Goal: Task Accomplishment & Management: Use online tool/utility

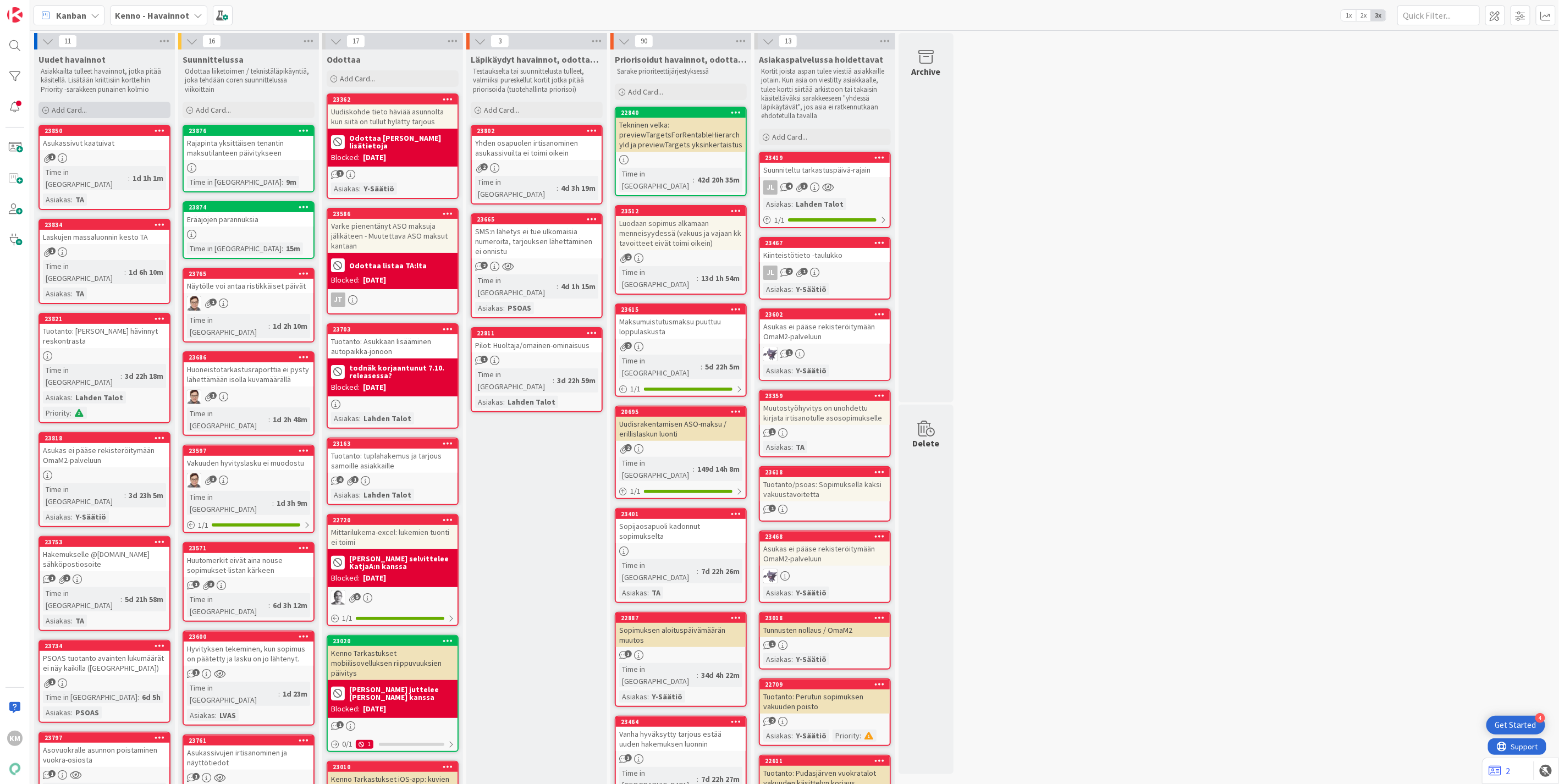
click at [85, 110] on span "Add Card..." at bounding box center [69, 110] width 35 height 10
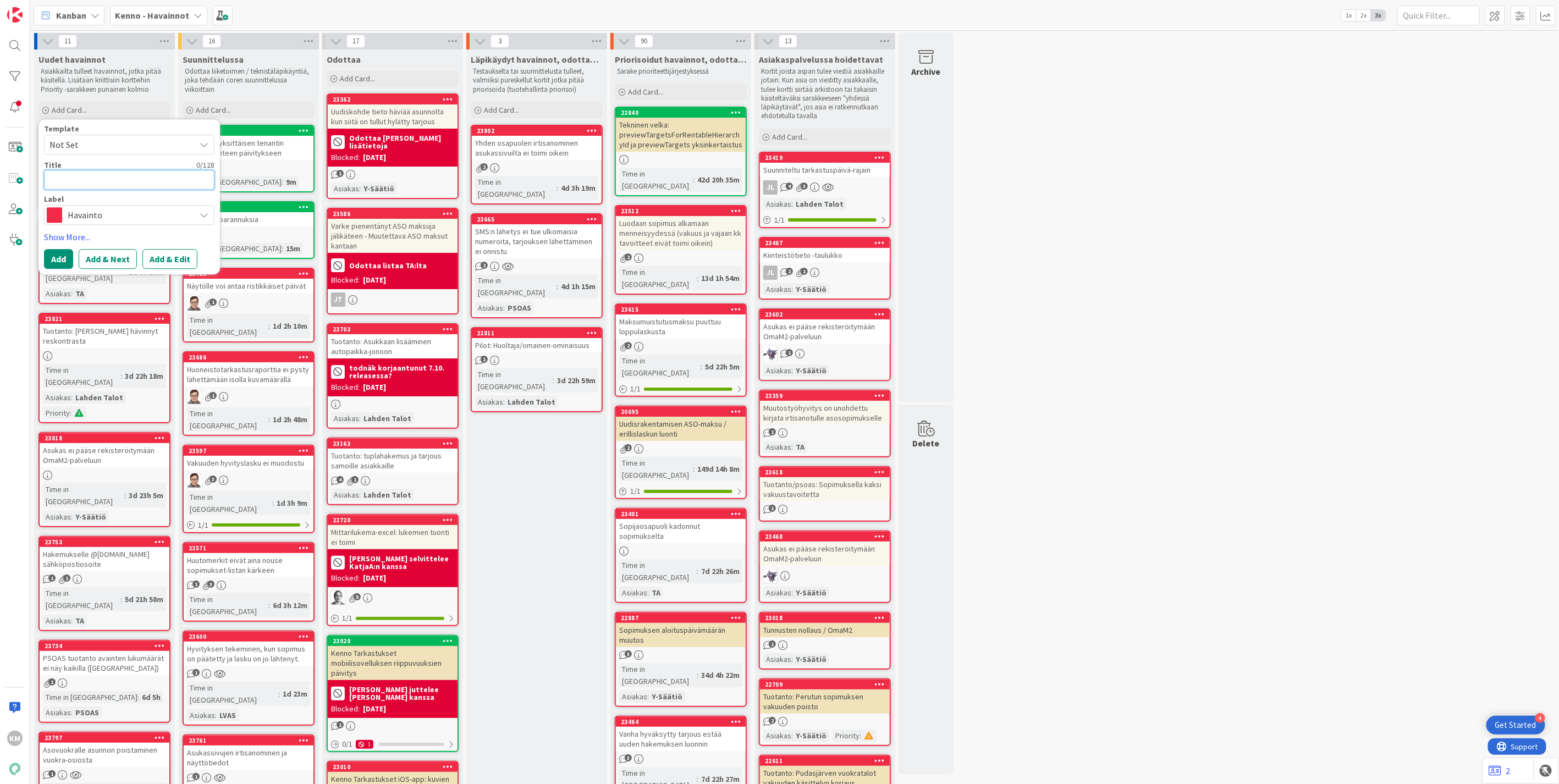
paste textarea "Kenno ei luo palautusaineistoa"
type textarea "Kenno ei luo palautusaineistoa"
type textarea "x"
type textarea "Kenno ei luo palautusaineistoa"
click at [175, 254] on button "Add & Edit" at bounding box center [169, 259] width 55 height 20
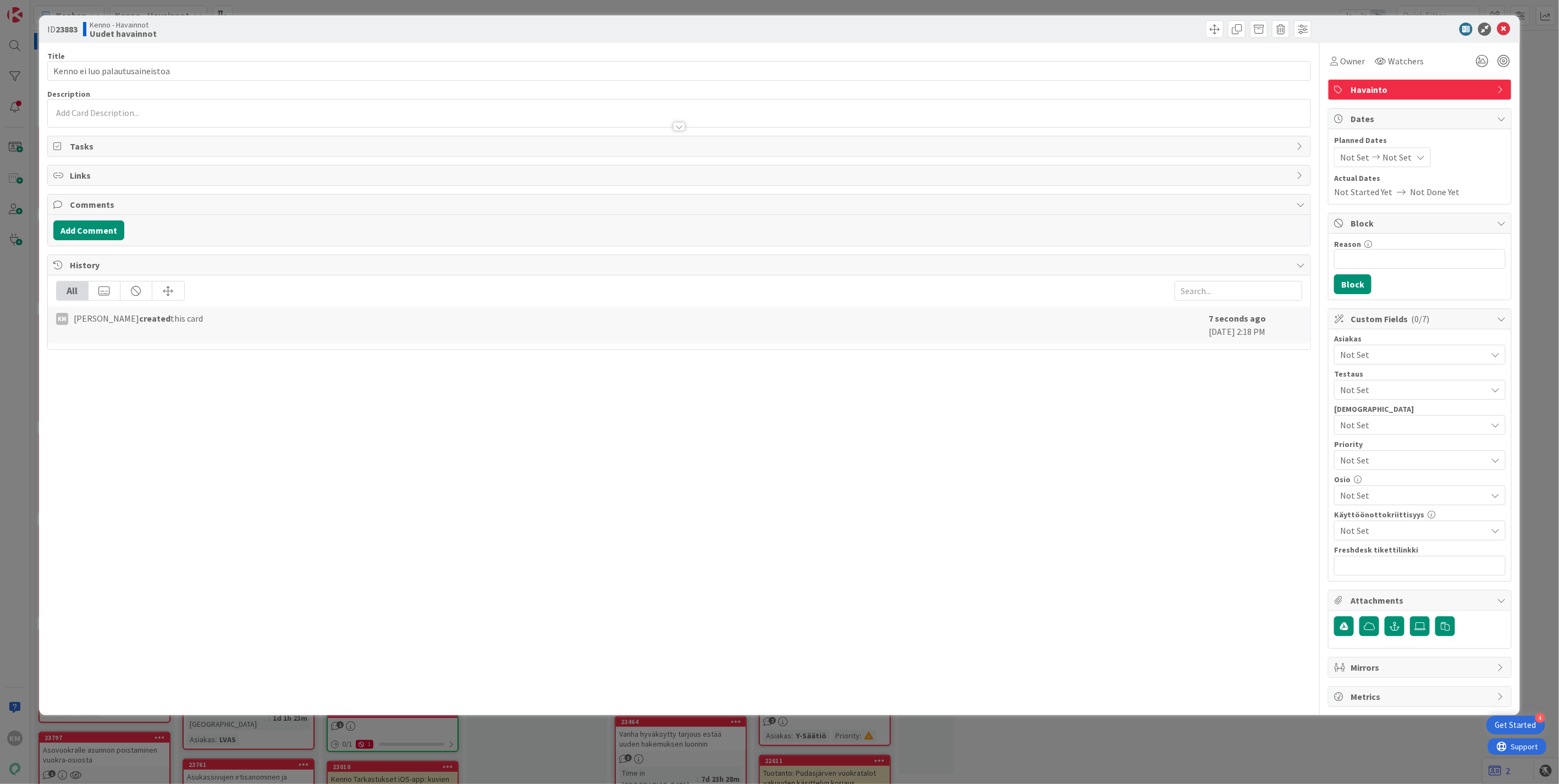
click at [88, 115] on div at bounding box center [678, 121] width 1262 height 12
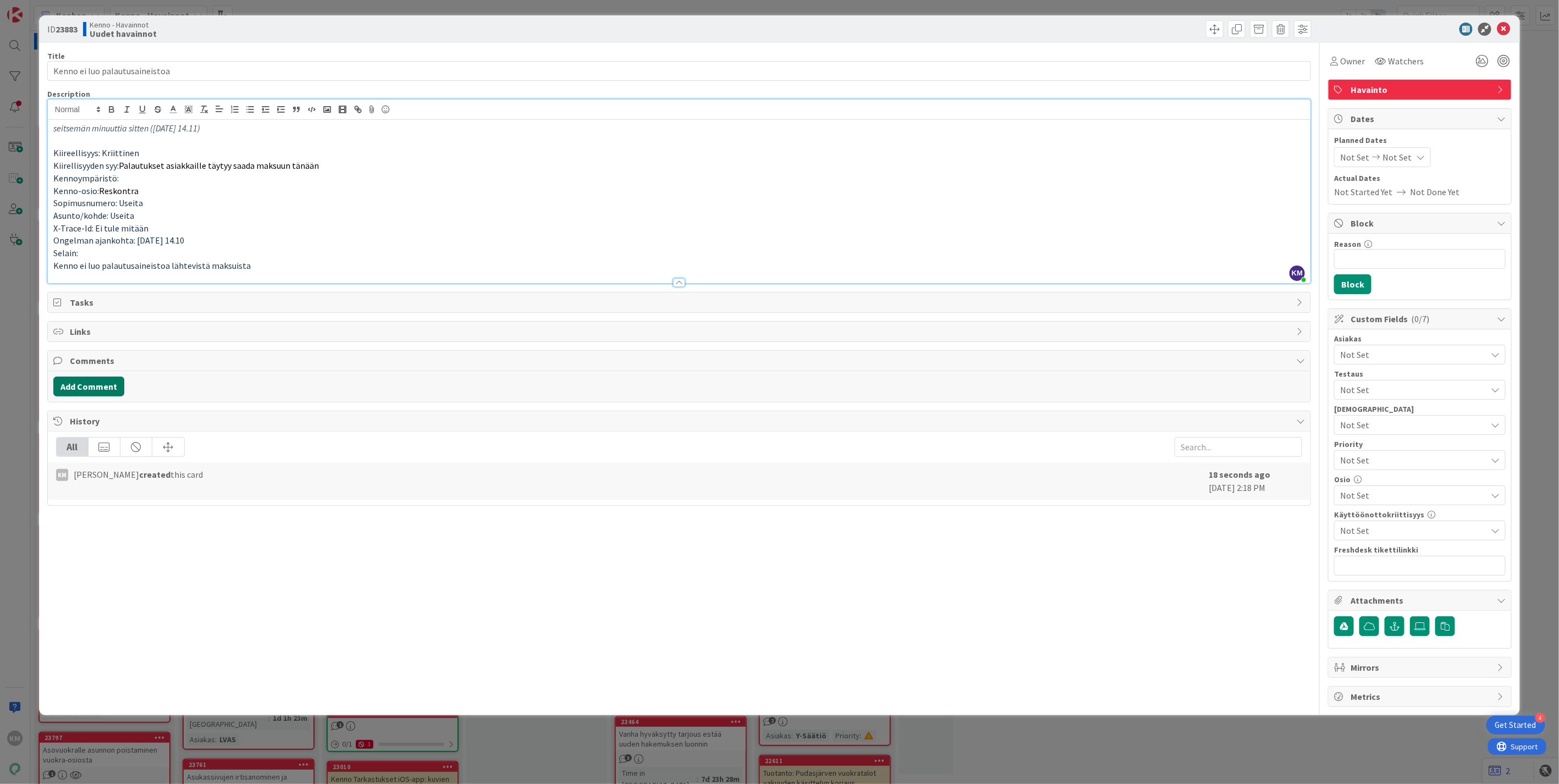
click at [106, 386] on button "Add Comment" at bounding box center [88, 386] width 71 height 20
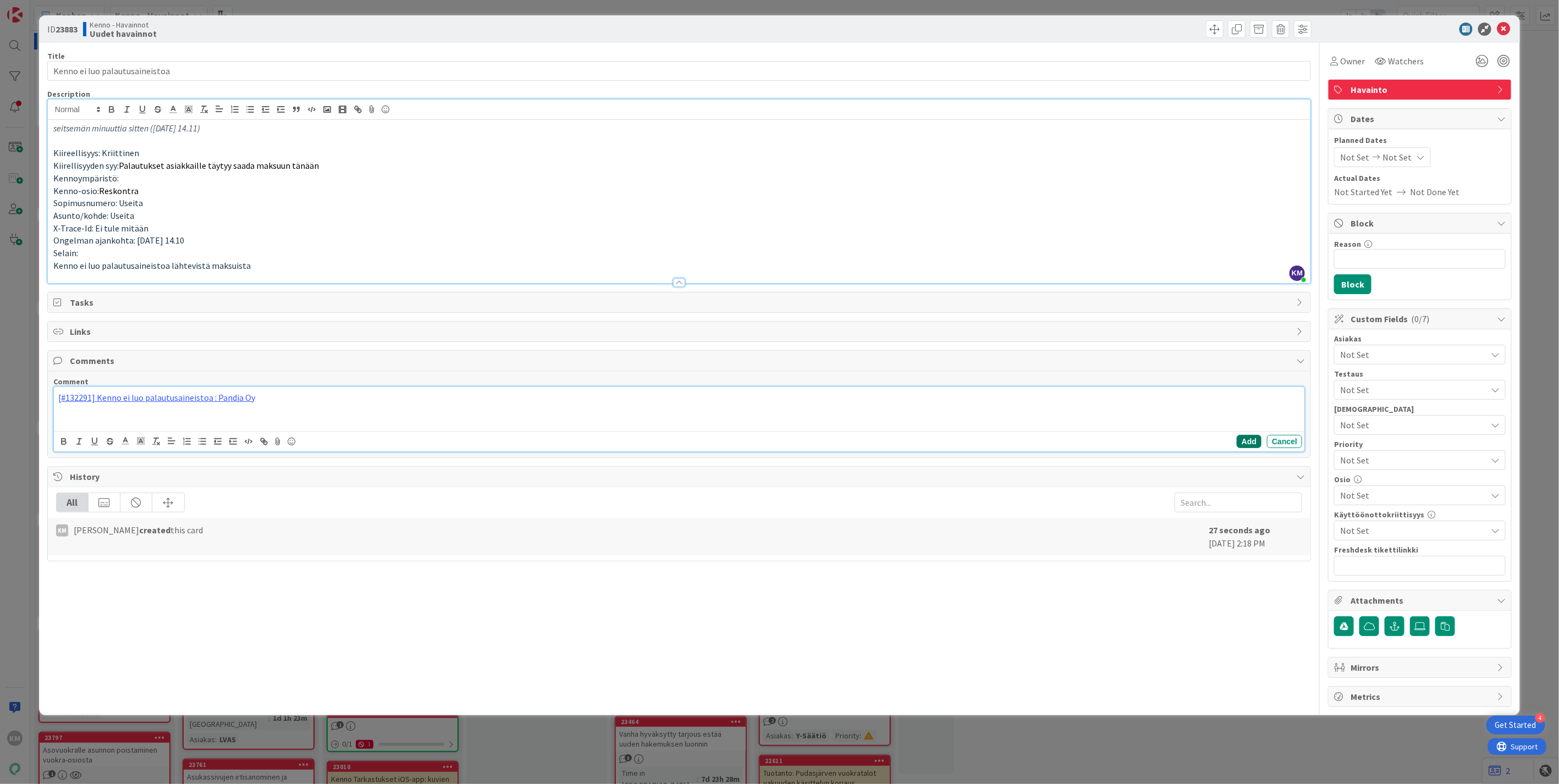
click at [1251, 441] on button "Add" at bounding box center [1248, 441] width 25 height 13
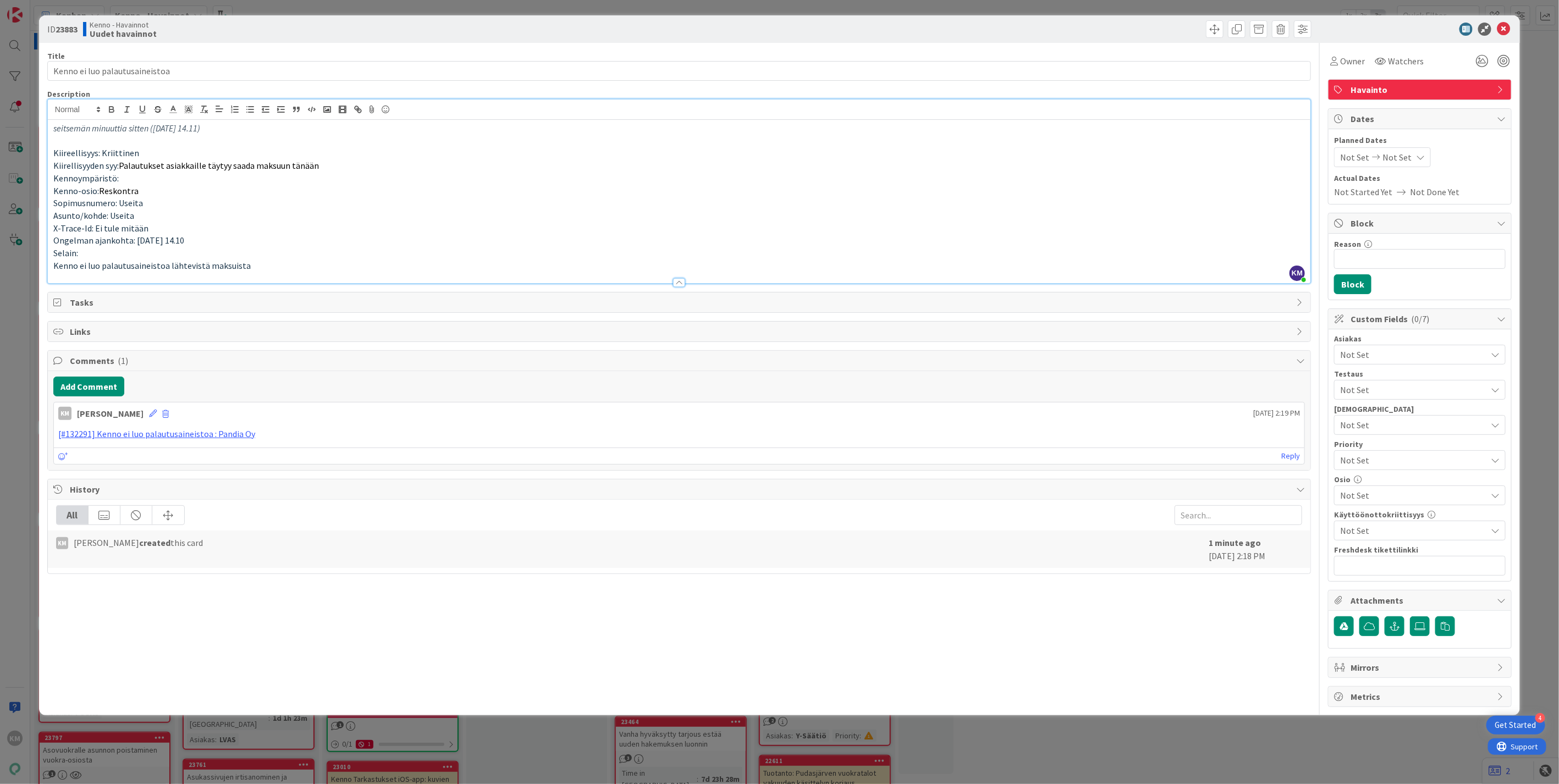
click at [245, 130] on p "seitsemän minuuttia sitten (ti, 7. loka 2025, klo 14.11)" at bounding box center [679, 128] width 1251 height 13
drag, startPoint x: 247, startPoint y: 130, endPoint x: 22, endPoint y: 126, distance: 225.0
click at [22, 126] on div "ID 23883 Kenno - Havainnot Uudet havainnot Title 30 / 128 Kenno ei luo palautus…" at bounding box center [780, 392] width 1559 height 784
click at [715, 195] on p "Kenno-osio: Reskontra" at bounding box center [679, 191] width 1251 height 13
click at [1414, 61] on span "Watchers" at bounding box center [1406, 61] width 36 height 13
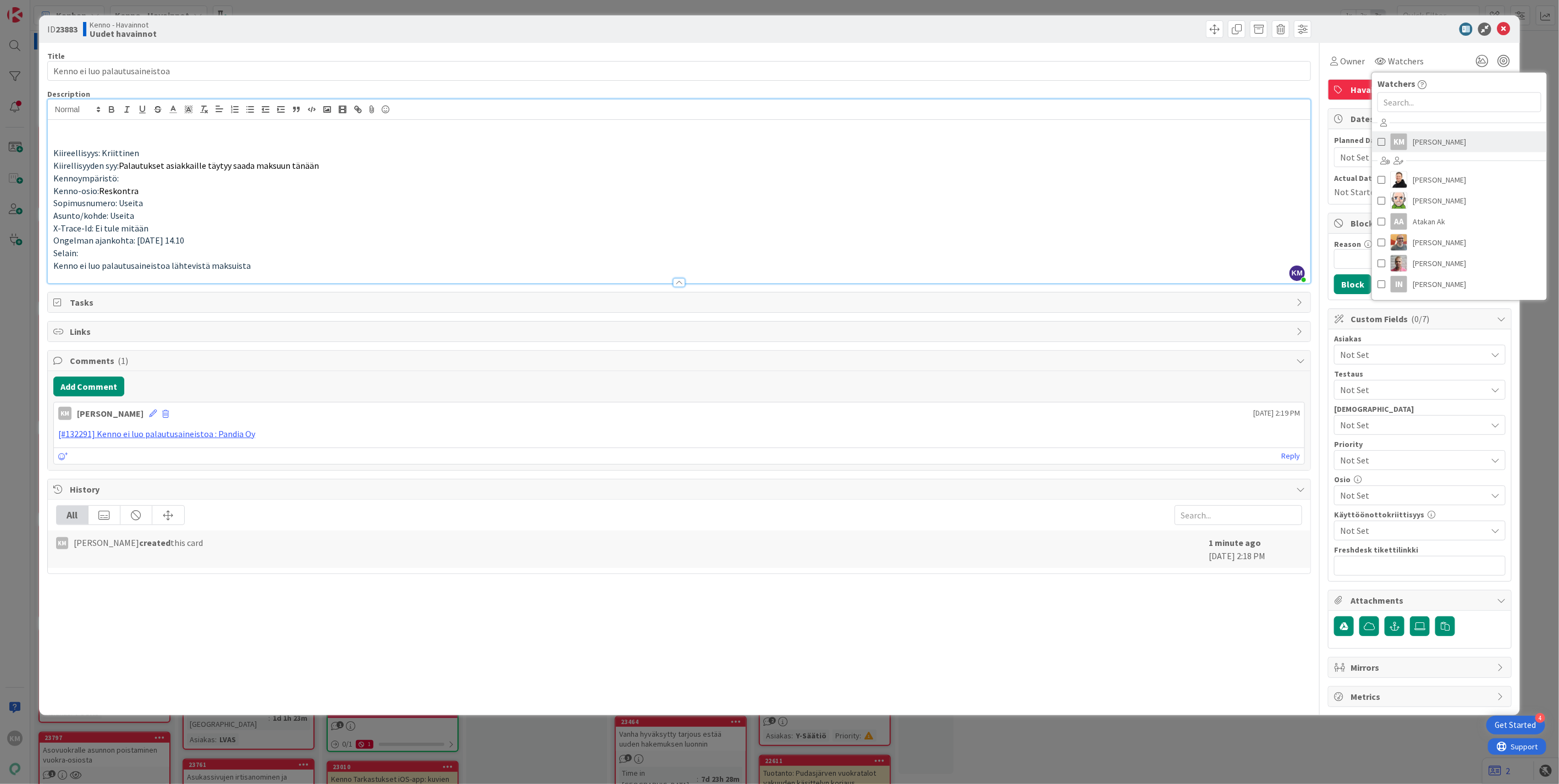
click at [1433, 139] on span "[PERSON_NAME]" at bounding box center [1440, 142] width 54 height 17
click at [1420, 30] on div at bounding box center [1414, 29] width 195 height 13
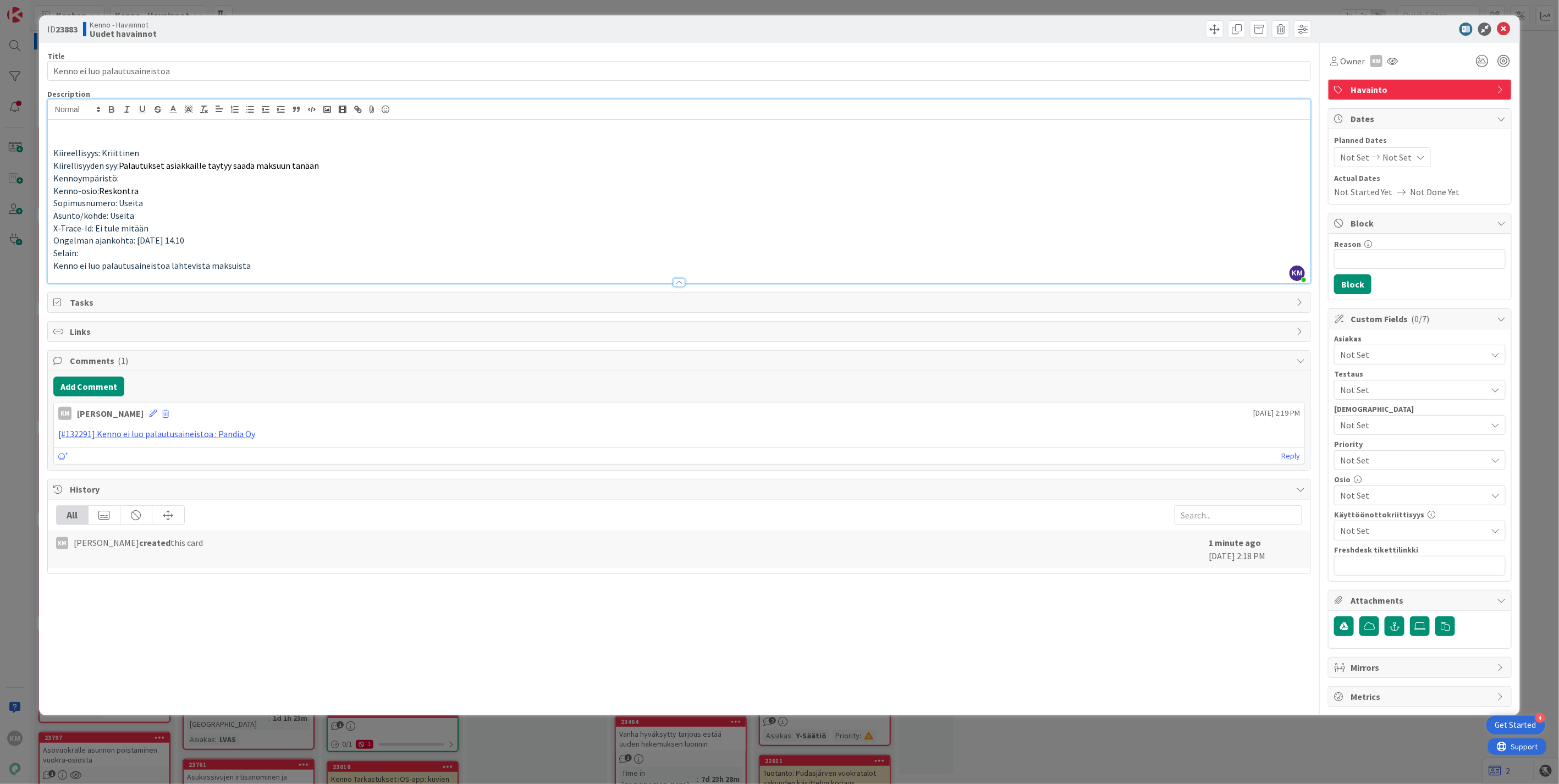
click at [1389, 349] on span "Not Set" at bounding box center [1412, 354] width 146 height 13
click at [57, 135] on p at bounding box center [679, 141] width 1251 height 13
click at [1410, 358] on span "Not Set" at bounding box center [1412, 354] width 146 height 13
click at [1393, 393] on link "Y-Säätiö" at bounding box center [1417, 400] width 175 height 20
click at [1153, 141] on p at bounding box center [679, 141] width 1251 height 13
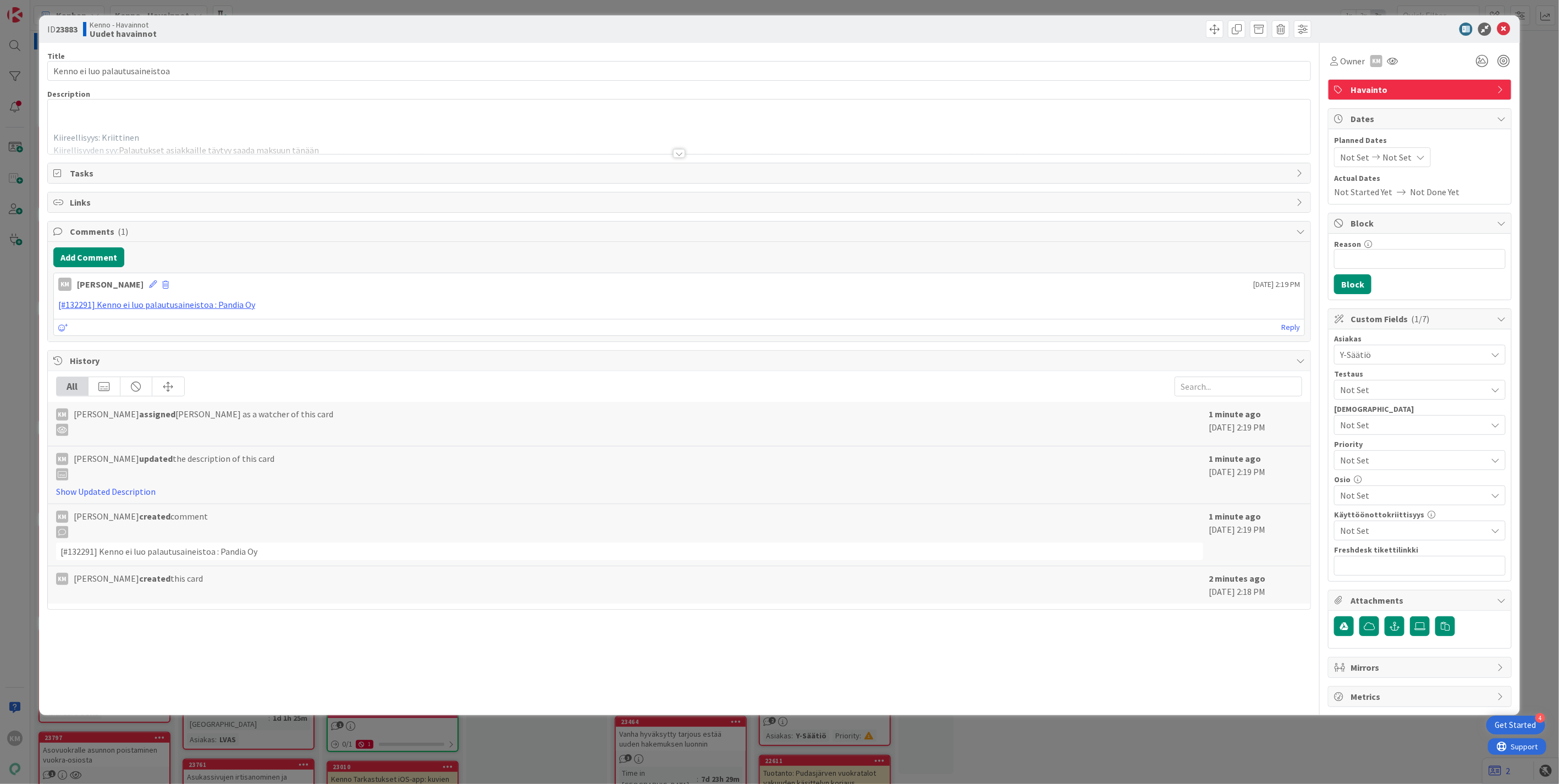
click at [678, 154] on div at bounding box center [679, 153] width 12 height 9
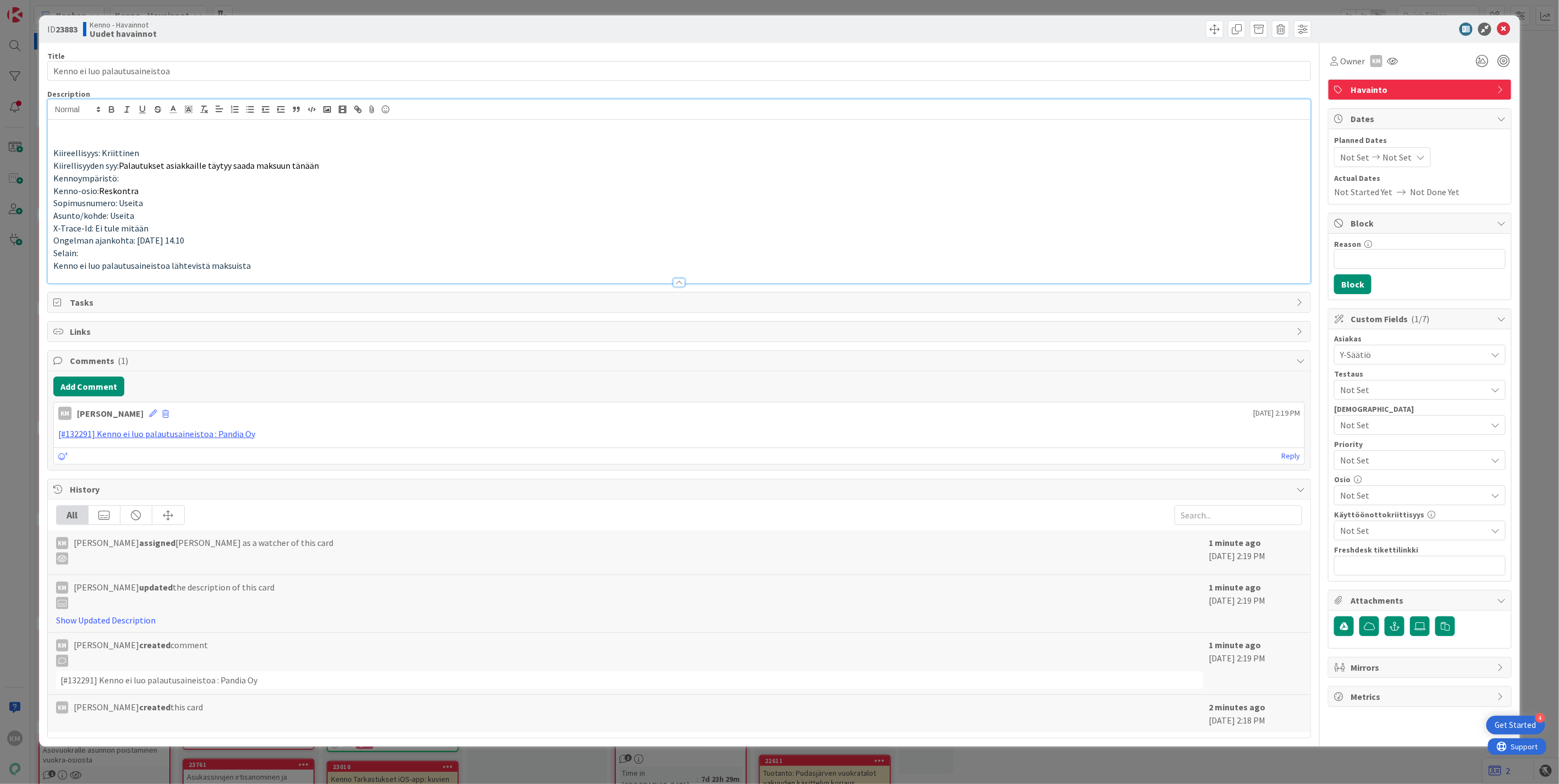
click at [59, 135] on p at bounding box center [679, 141] width 1251 height 13
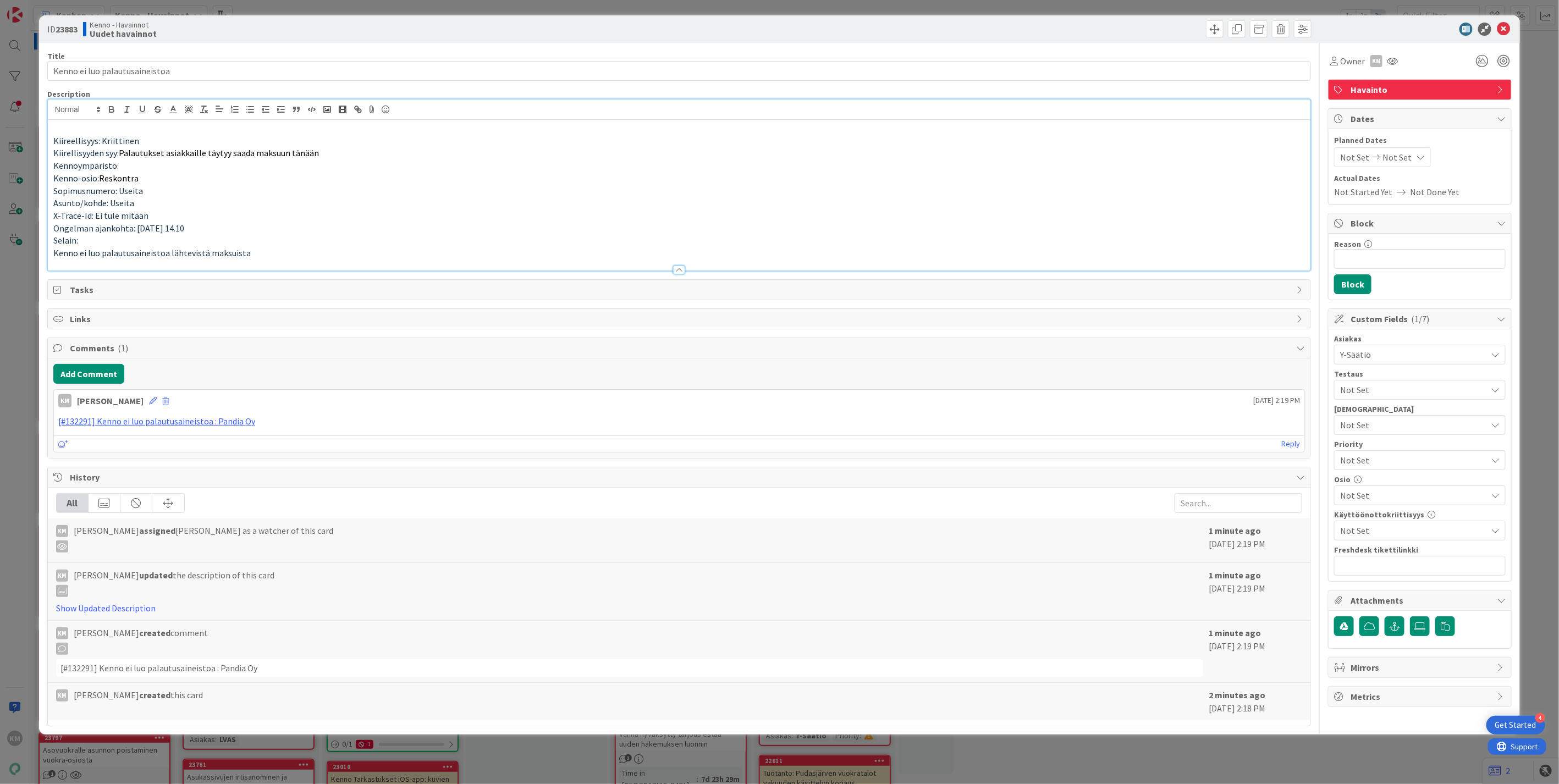
click at [64, 27] on b "23883" at bounding box center [67, 29] width 22 height 11
copy b "23883"
click at [1409, 464] on span "Not Set" at bounding box center [1410, 460] width 141 height 16
click at [1393, 503] on span "Critical" at bounding box center [1435, 506] width 127 height 17
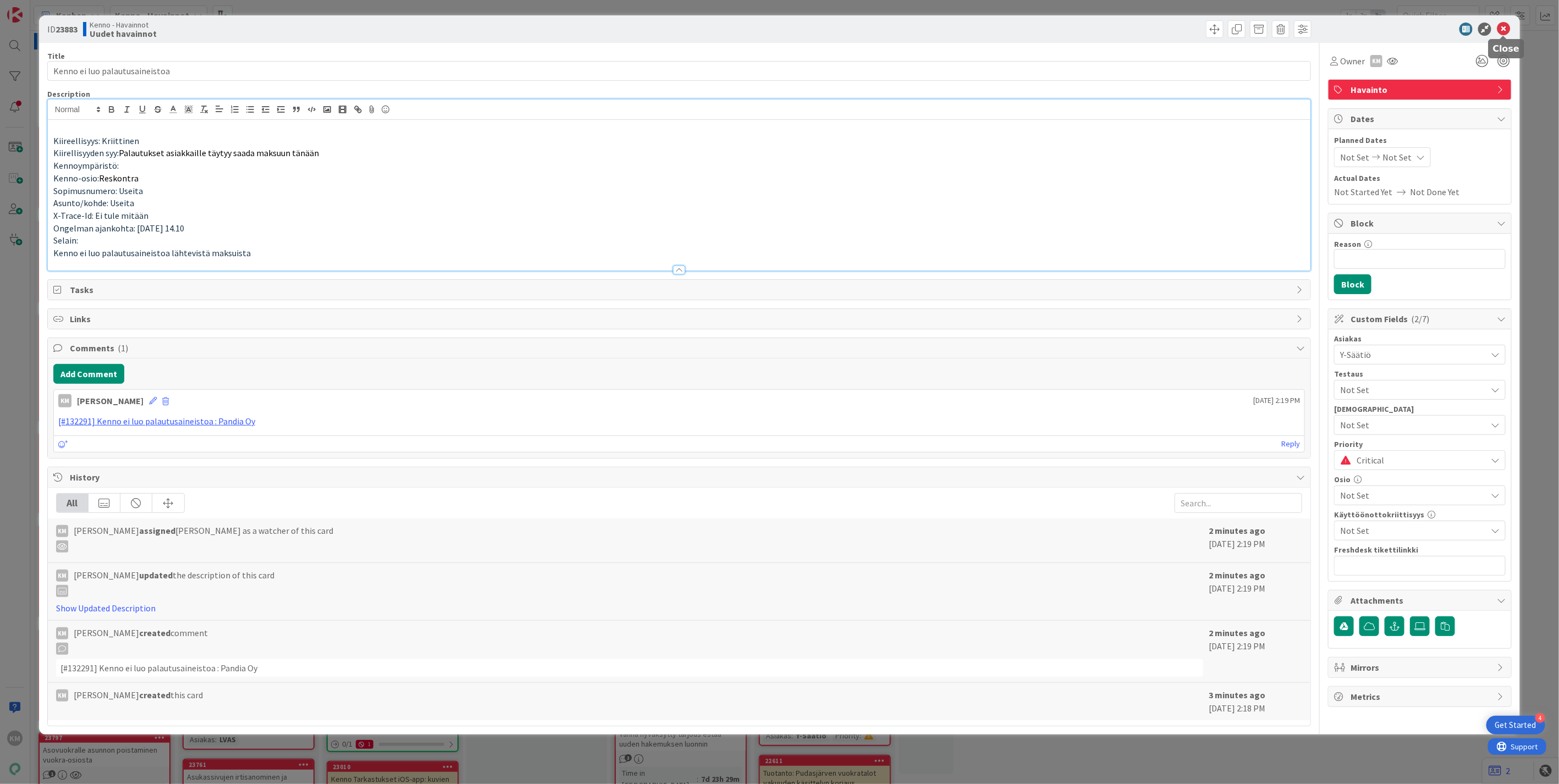
click at [1503, 24] on icon at bounding box center [1502, 29] width 13 height 13
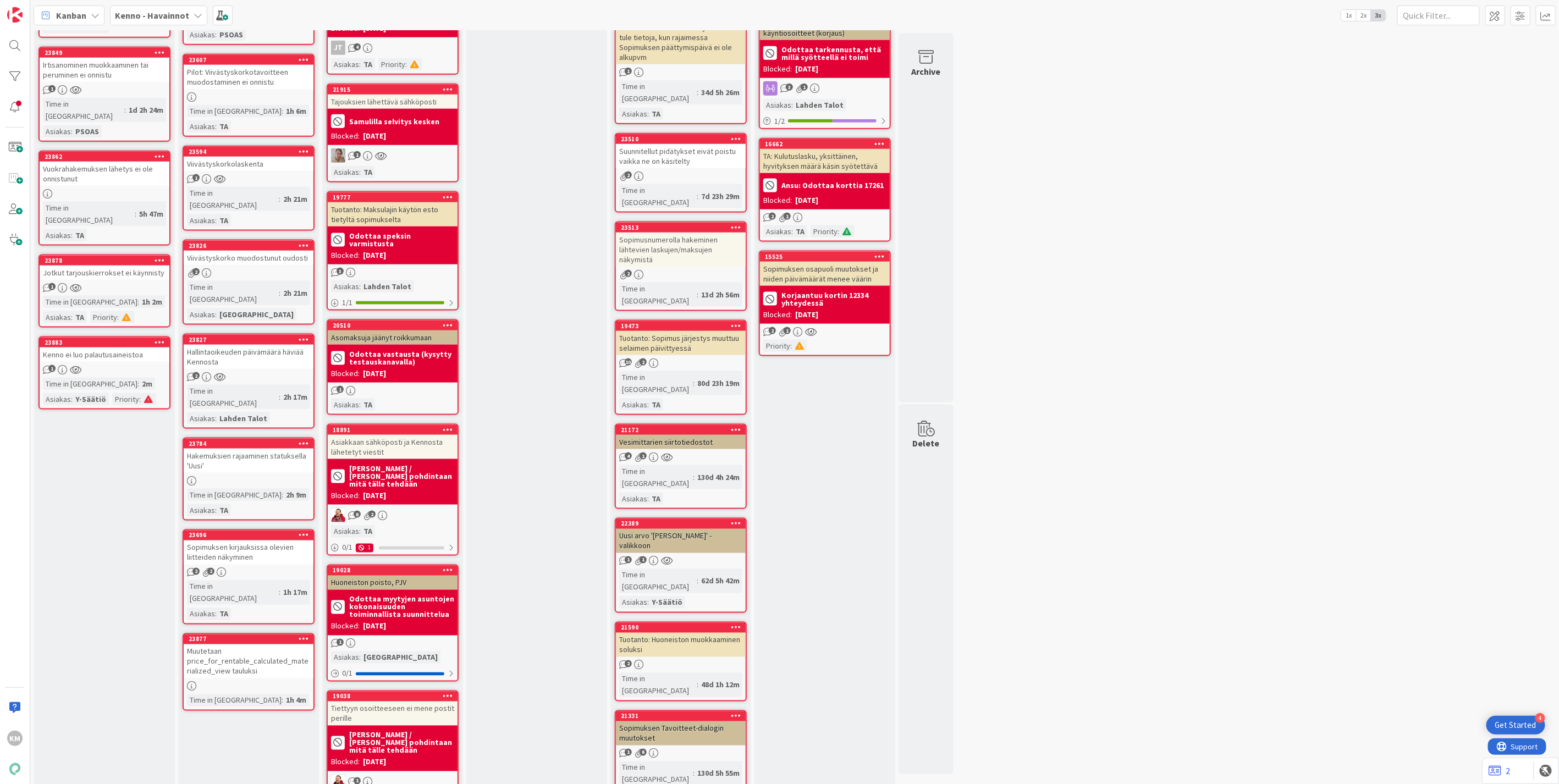
scroll to position [916, 0]
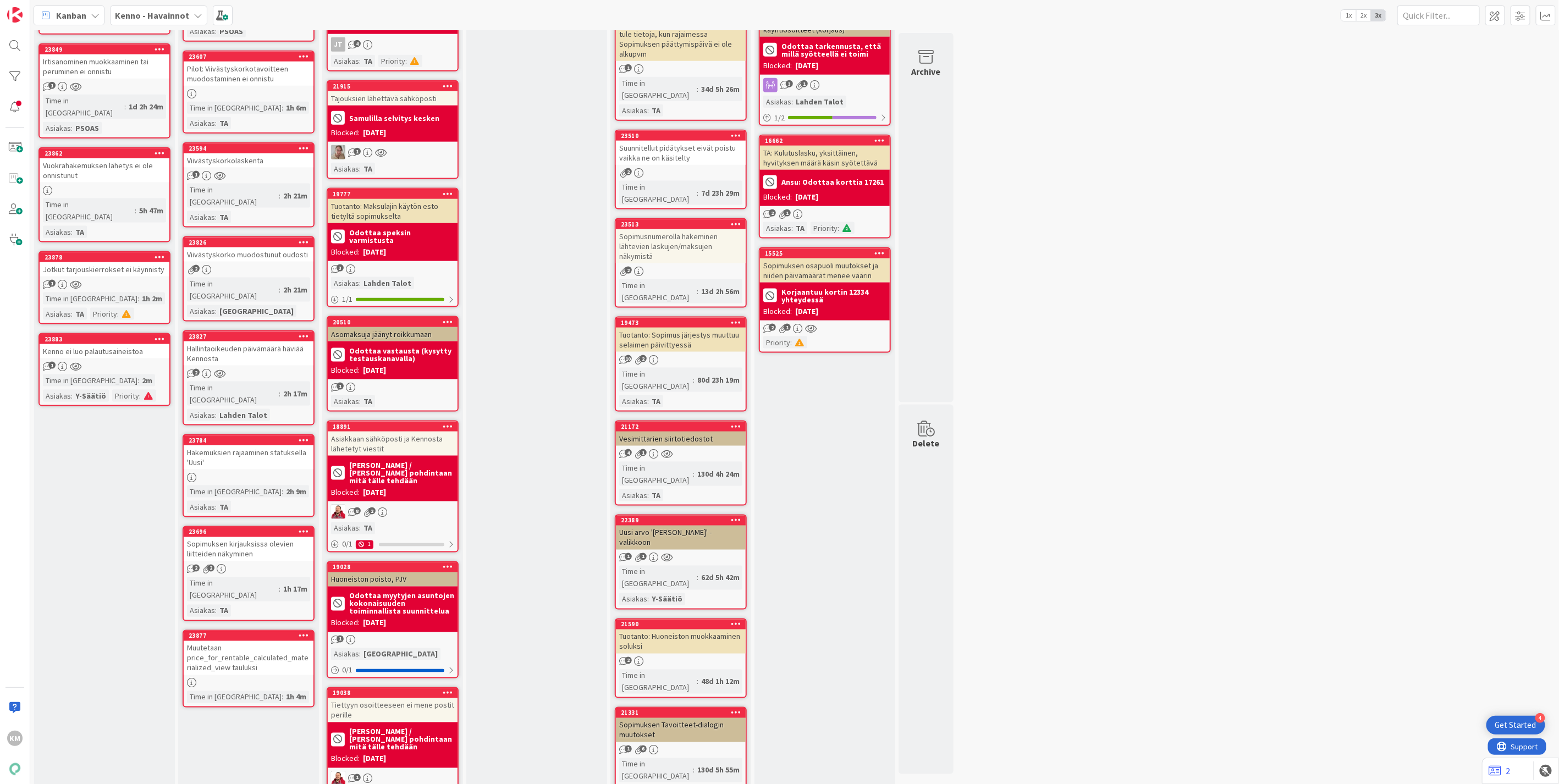
click at [102, 361] on div "1" at bounding box center [104, 365] width 130 height 9
